Goal: Task Accomplishment & Management: Manage account settings

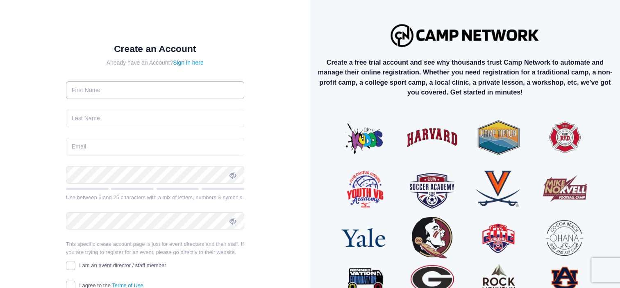
click at [120, 89] on input "text" at bounding box center [155, 91] width 178 height 18
type input "mimi"
click at [113, 116] on input "text" at bounding box center [155, 119] width 178 height 18
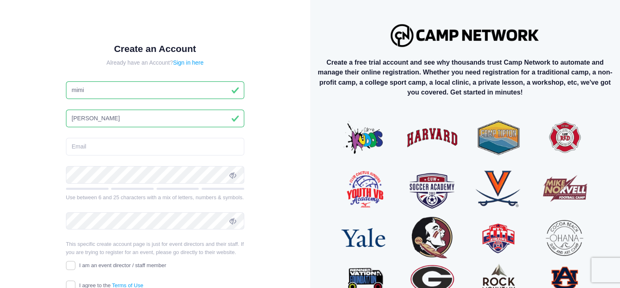
type input "tenenbaum"
click at [87, 149] on input "email" at bounding box center [155, 147] width 178 height 18
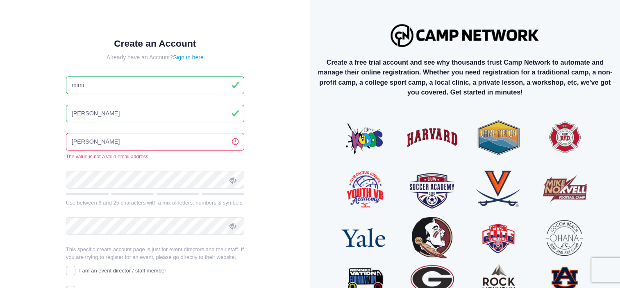
type input "j.tenenbaum@dynarex.com"
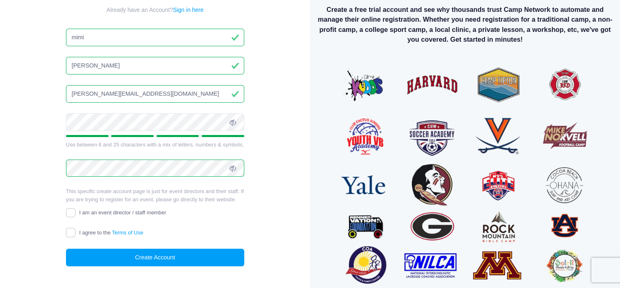
scroll to position [54, 0]
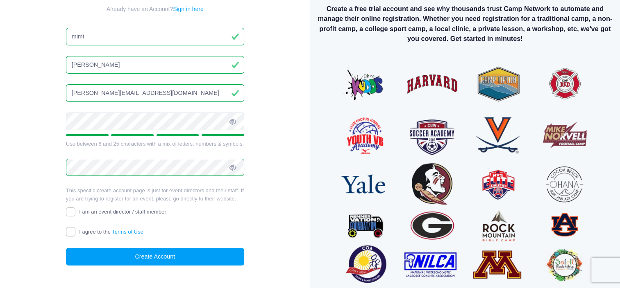
click at [69, 229] on input "I agree to the Terms of Use" at bounding box center [70, 231] width 9 height 9
checkbox input "true"
click at [69, 213] on input "I am an event director / staff member" at bounding box center [70, 212] width 9 height 9
checkbox input "false"
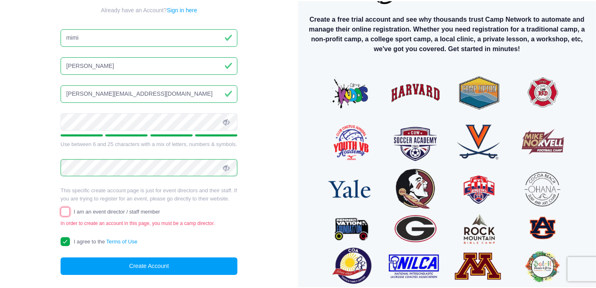
scroll to position [43, 0]
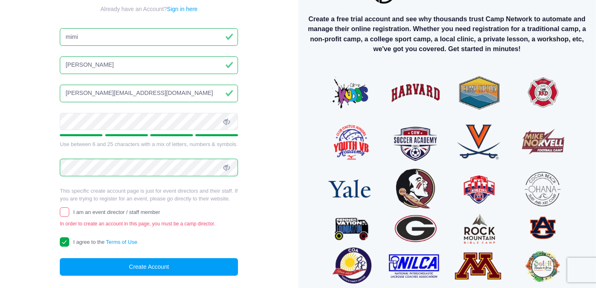
click at [185, 14] on form "Create an Account Already have an Account? Sign in here mimi tenenbaum j.tenenb…" at bounding box center [149, 133] width 178 height 286
click at [186, 9] on link "Sign in here" at bounding box center [182, 9] width 31 height 7
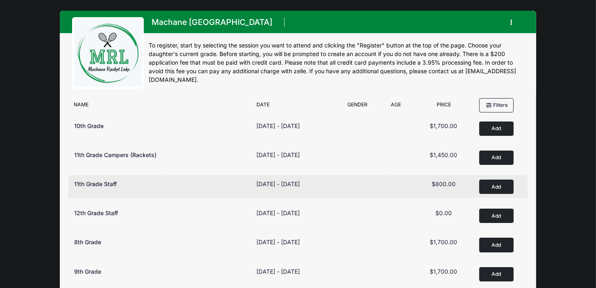
click at [144, 180] on div "🗓️ 11th Grade Staff" at bounding box center [162, 184] width 174 height 9
click at [498, 187] on button "Add to Cart" at bounding box center [496, 187] width 34 height 14
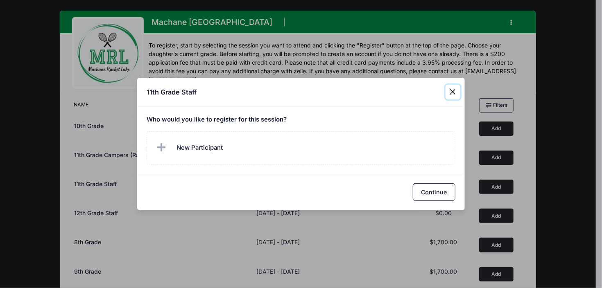
click at [456, 86] on button "Close" at bounding box center [453, 92] width 15 height 15
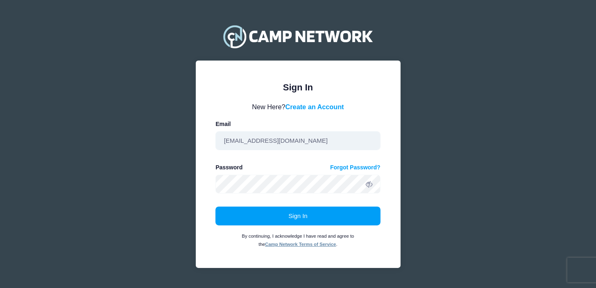
click at [291, 144] on input "jten1010@gmail.com" at bounding box center [297, 140] width 165 height 19
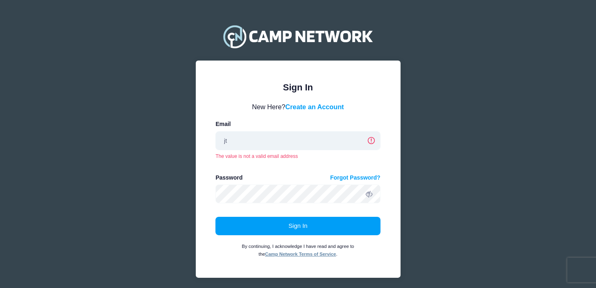
type input "j"
click at [291, 144] on input "email" at bounding box center [297, 140] width 165 height 19
type input "j.tenenbaum@dynarex.com"
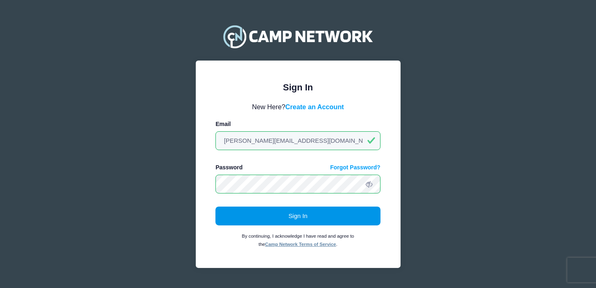
click at [292, 214] on button "Sign In" at bounding box center [297, 216] width 165 height 19
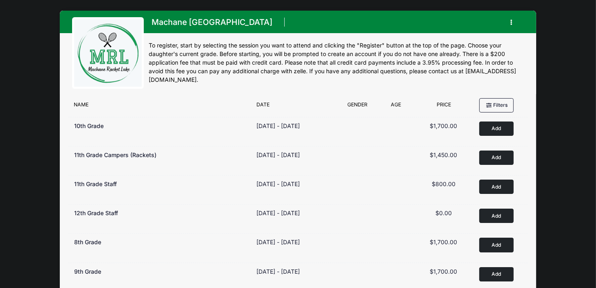
click at [510, 21] on button "button" at bounding box center [513, 22] width 22 height 14
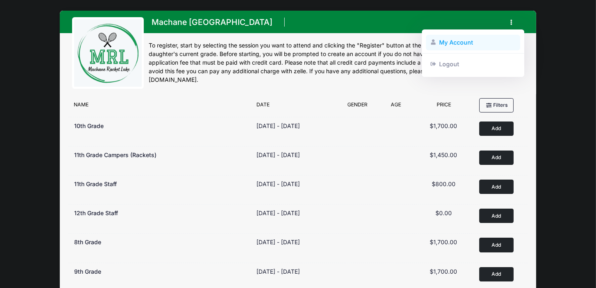
click at [463, 42] on link "My Account" at bounding box center [473, 43] width 95 height 16
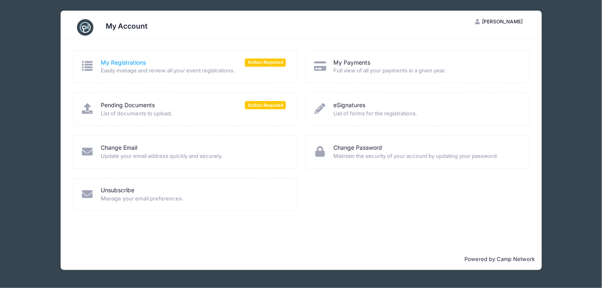
click at [126, 59] on link "My Registrations" at bounding box center [123, 63] width 45 height 9
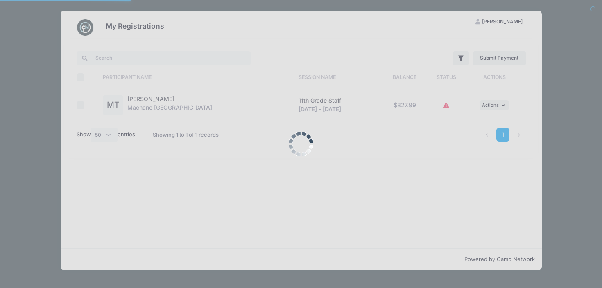
select select "50"
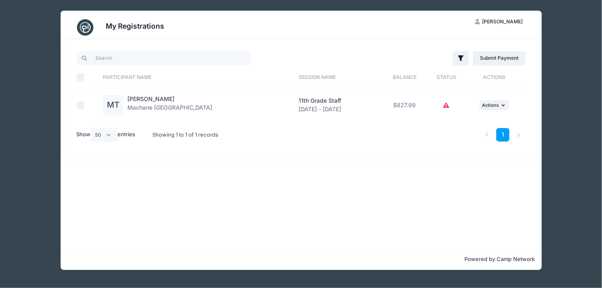
click at [75, 108] on div "Filter Filter Options Show: Current Registrations Past Registratations Pending …" at bounding box center [302, 99] width 458 height 98
click at [79, 107] on input "checkbox" at bounding box center [81, 105] width 8 height 8
checkbox input "true"
click at [504, 133] on link "1" at bounding box center [503, 135] width 14 height 14
click at [506, 55] on link "Submit Payment" at bounding box center [499, 58] width 53 height 14
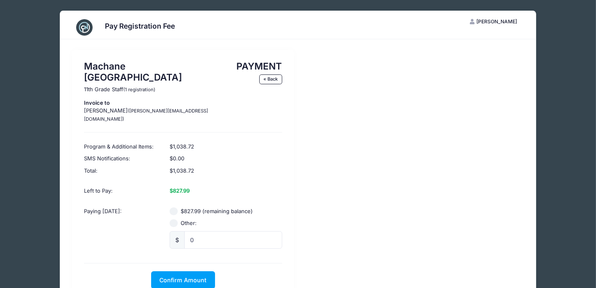
click at [174, 208] on input "$827.99 (remaining balance)" at bounding box center [174, 212] width 8 height 8
radio input "true"
click at [193, 277] on span "Confirm Amount" at bounding box center [182, 280] width 47 height 7
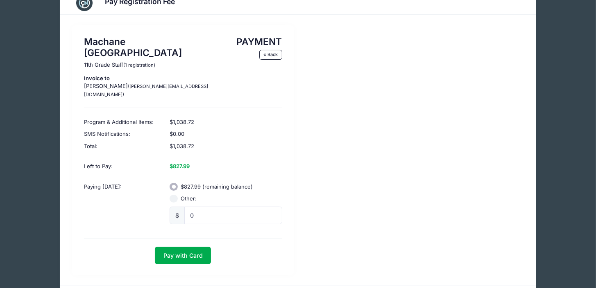
scroll to position [35, 0]
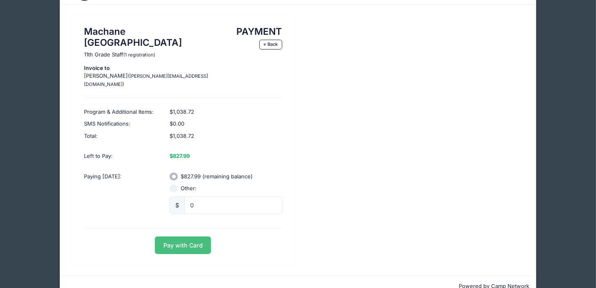
click at [198, 237] on button "Pay with Card" at bounding box center [183, 246] width 56 height 18
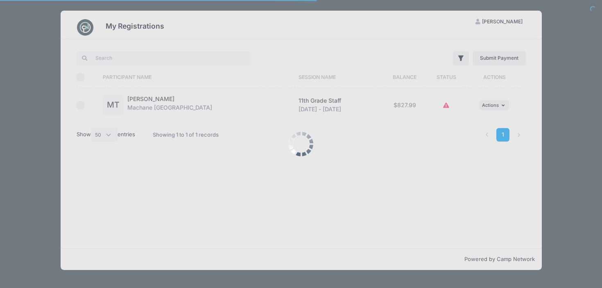
select select "50"
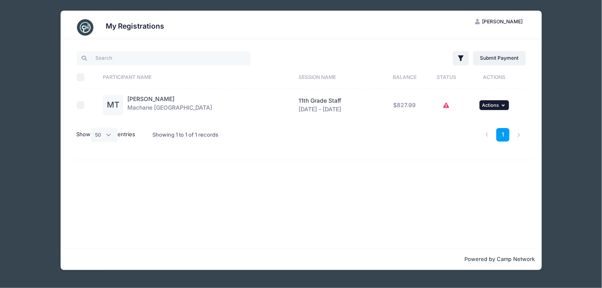
click at [503, 106] on icon "button" at bounding box center [504, 105] width 5 height 5
click at [380, 142] on div "1" at bounding box center [396, 135] width 267 height 26
click at [516, 134] on li at bounding box center [519, 135] width 14 height 14
click at [118, 23] on h3 "My Registrations" at bounding box center [135, 26] width 59 height 9
click at [85, 32] on img at bounding box center [85, 27] width 16 height 16
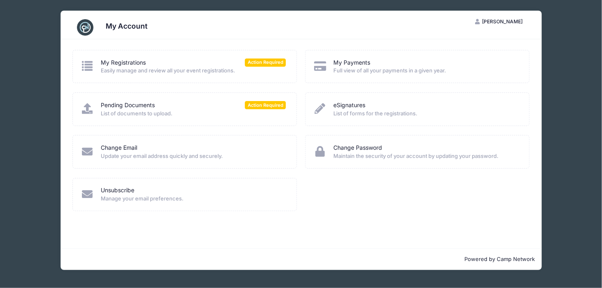
click at [384, 67] on span "Full view of all your payments in a given year." at bounding box center [425, 71] width 185 height 8
click at [353, 62] on link "My Payments" at bounding box center [351, 63] width 37 height 9
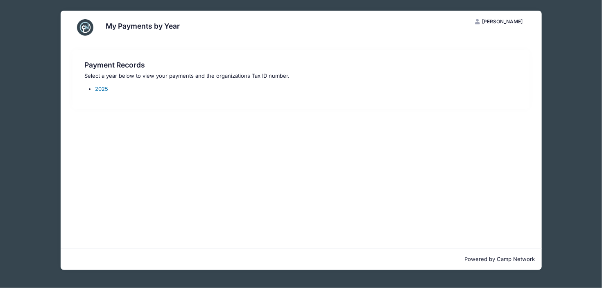
click at [100, 90] on link "2025" at bounding box center [101, 89] width 13 height 7
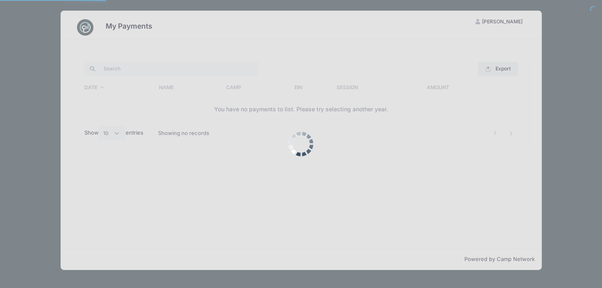
select select "10"
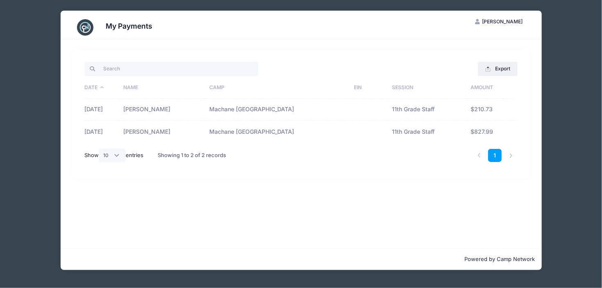
click at [87, 28] on img at bounding box center [85, 27] width 16 height 16
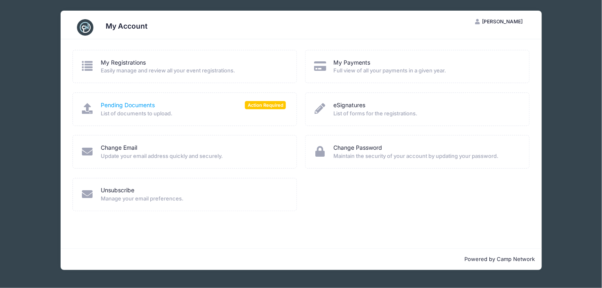
click at [143, 106] on link "Pending Documents" at bounding box center [128, 105] width 54 height 9
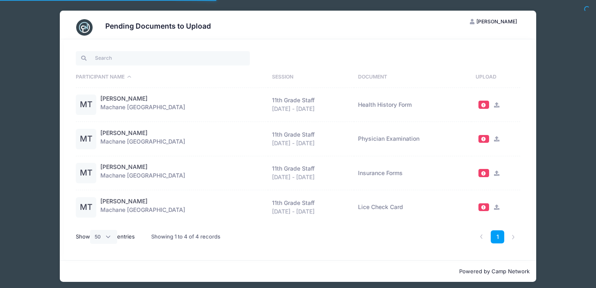
select select "50"
click at [362, 208] on td "Lice Check Card" at bounding box center [413, 207] width 118 height 34
click at [482, 205] on span at bounding box center [484, 207] width 6 height 5
click at [496, 208] on icon at bounding box center [497, 207] width 7 height 5
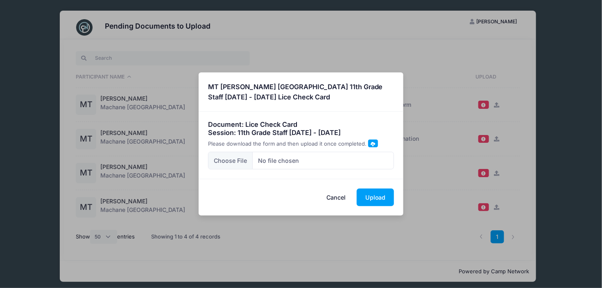
click at [371, 144] on span at bounding box center [373, 144] width 5 height 5
click at [335, 197] on button "Cancel" at bounding box center [334, 198] width 36 height 18
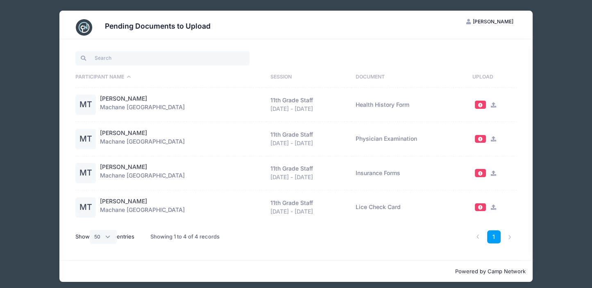
click at [492, 173] on icon at bounding box center [493, 173] width 7 height 5
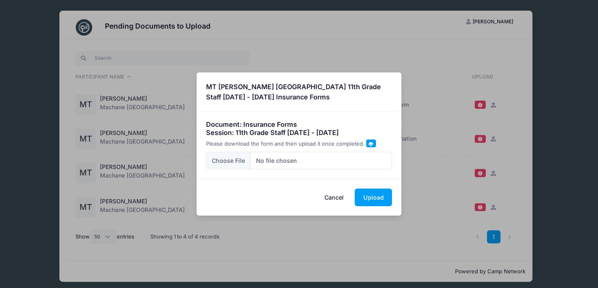
click at [371, 145] on span at bounding box center [371, 144] width 10 height 8
click at [335, 195] on button "Cancel" at bounding box center [334, 198] width 36 height 18
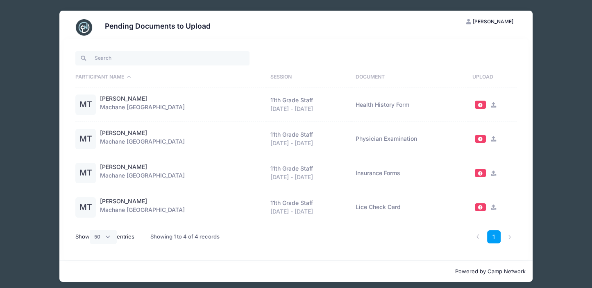
click at [493, 138] on icon at bounding box center [493, 138] width 7 height 5
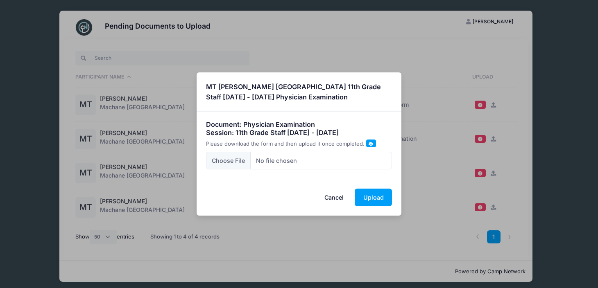
click at [369, 142] on span at bounding box center [371, 144] width 5 height 5
